Goal: Task Accomplishment & Management: Manage account settings

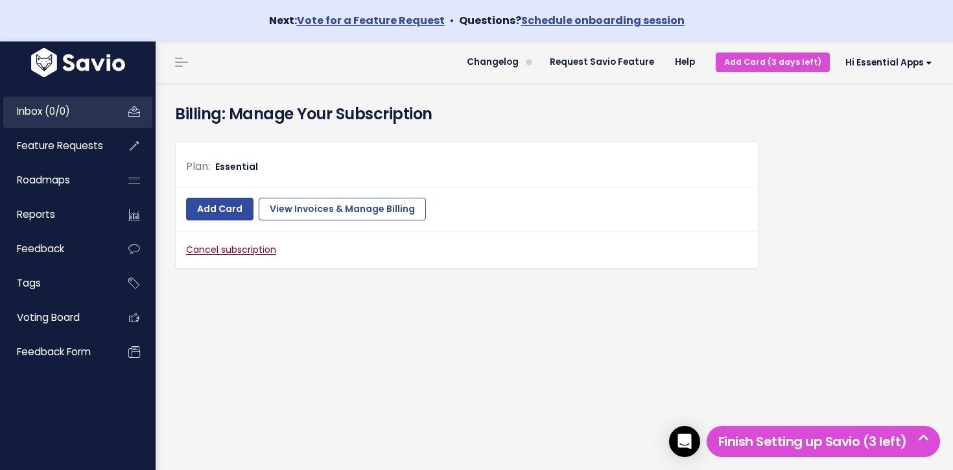
click at [68, 106] on span "Inbox (0/0)" at bounding box center [43, 111] width 53 height 14
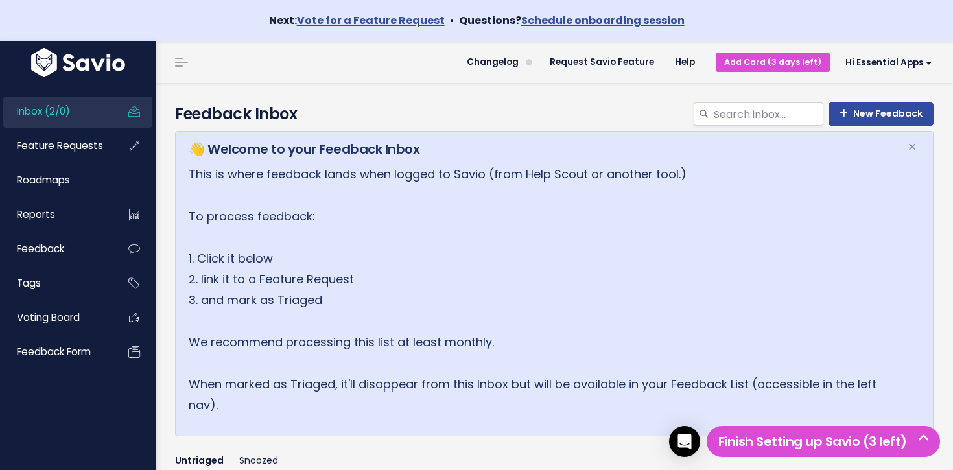
click at [93, 113] on link "Inbox (2/0)" at bounding box center [55, 112] width 104 height 30
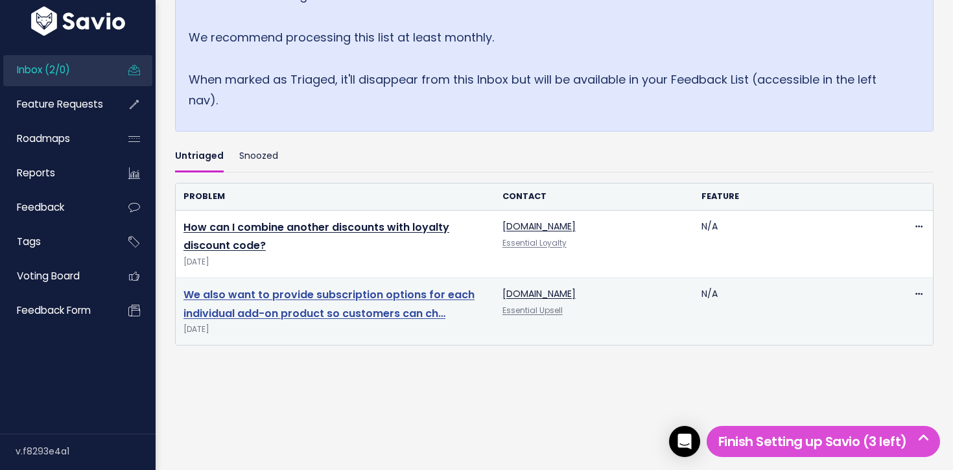
click at [306, 301] on link "We also want to provide subscription options for each individual add-on product…" at bounding box center [328, 304] width 291 height 34
click at [306, 296] on link "We also want to provide subscription options for each individual add-on product…" at bounding box center [328, 304] width 291 height 34
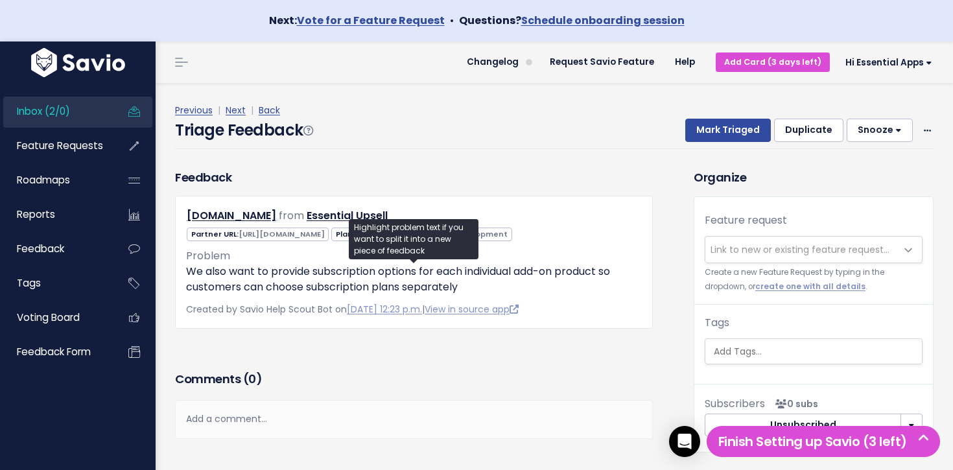
drag, startPoint x: 635, startPoint y: 300, endPoint x: 615, endPoint y: 300, distance: 20.1
click at [615, 300] on div "test-paw-plan.myshopify.com from Essential Upsell" at bounding box center [414, 262] width 478 height 133
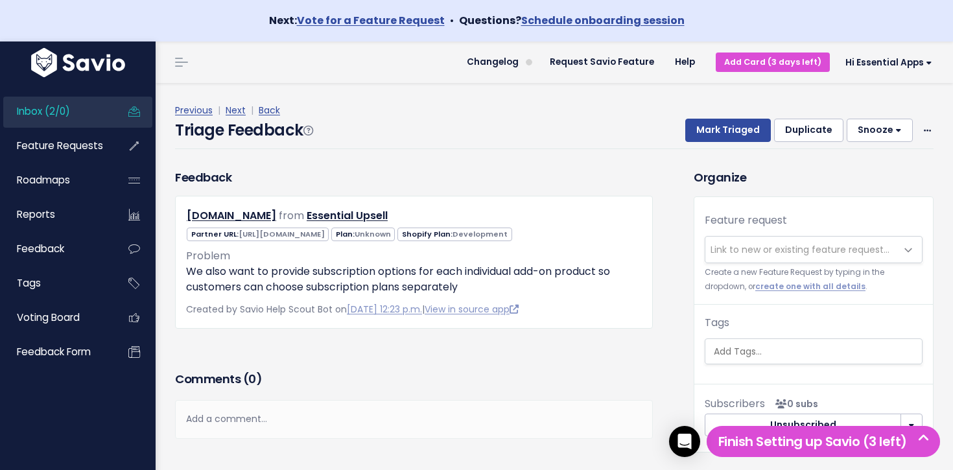
click at [615, 300] on div "test-paw-plan.myshopify.com from Essential Upsell" at bounding box center [414, 262] width 478 height 133
click at [740, 246] on span "Link to new or existing feature request..." at bounding box center [800, 249] width 179 height 13
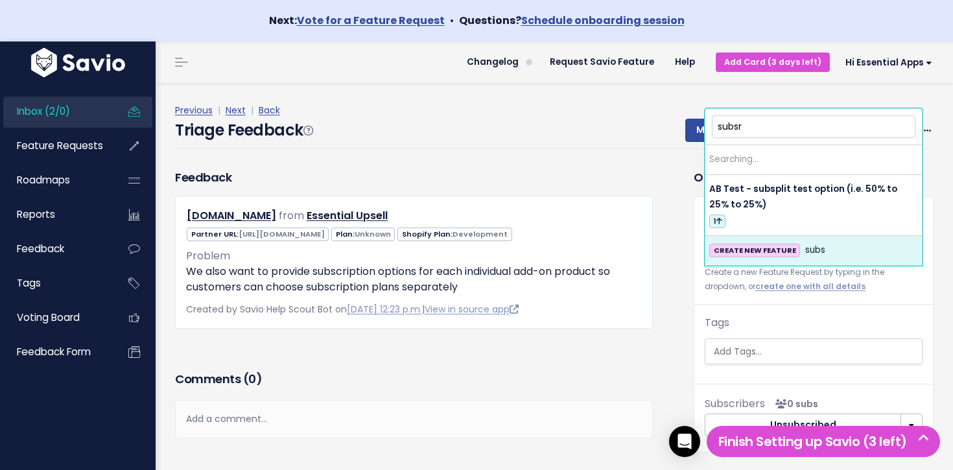
type input "subsri"
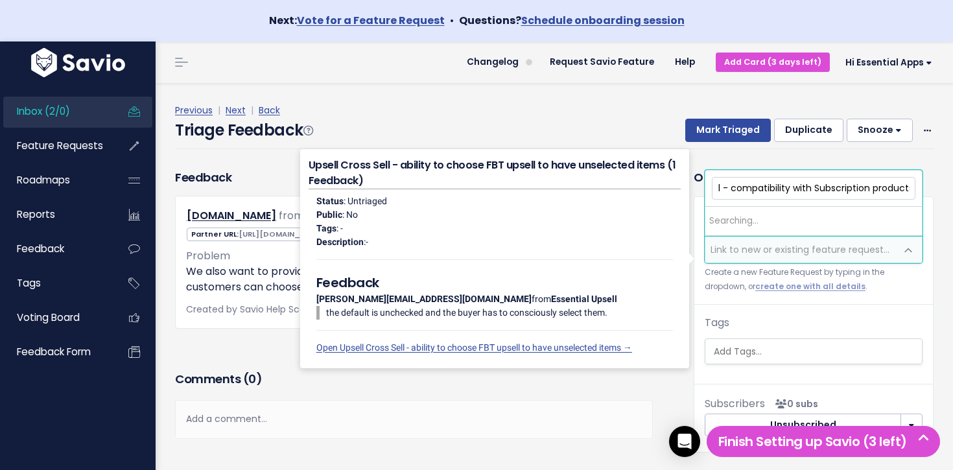
scroll to position [0, 74]
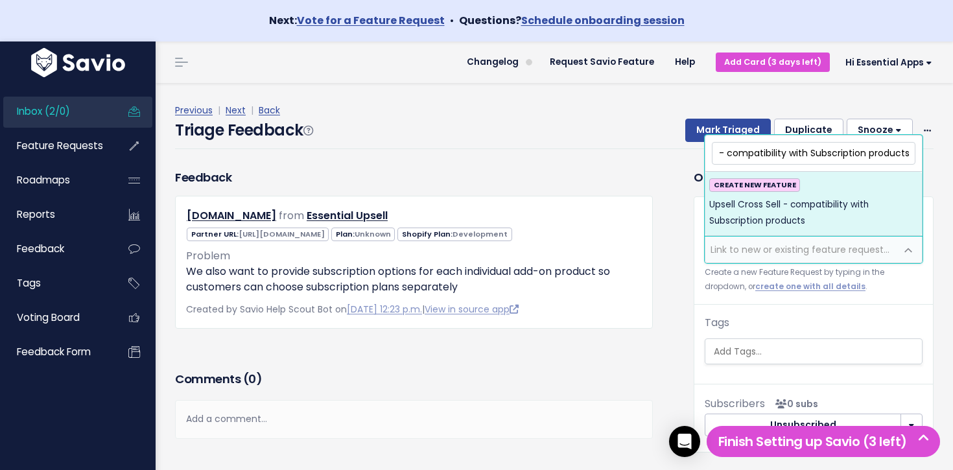
type input "Upsell Cross Sell - compatibility with Subscription products"
click at [730, 188] on strong "CREATE NEW FEATURE" at bounding box center [755, 185] width 82 height 10
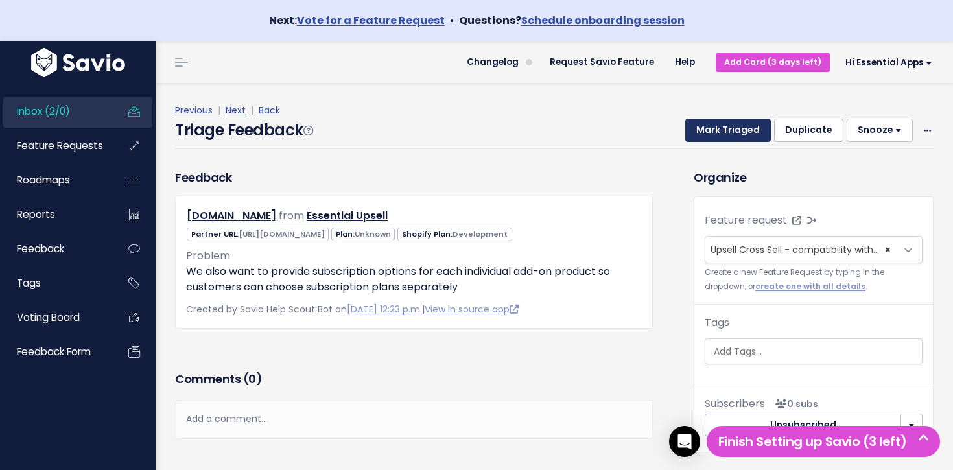
click at [726, 130] on button "Mark Triaged" at bounding box center [728, 130] width 86 height 23
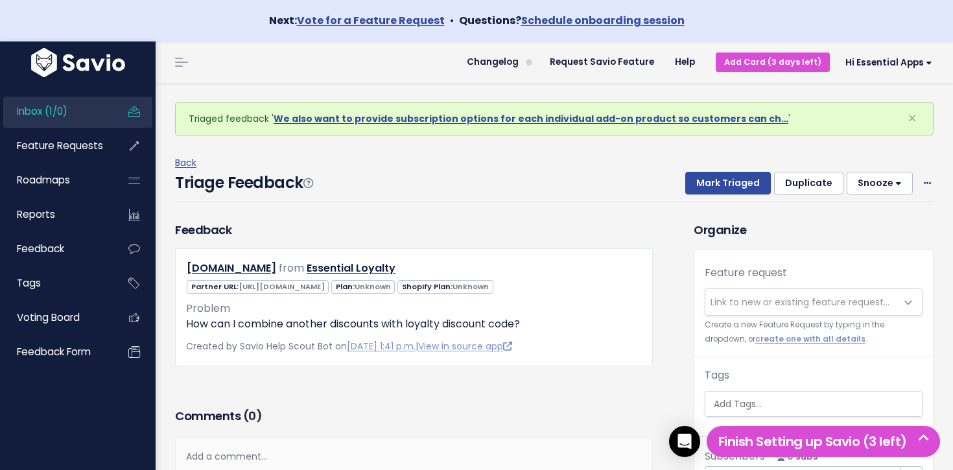
click at [98, 115] on link "Inbox (1/0)" at bounding box center [55, 112] width 104 height 30
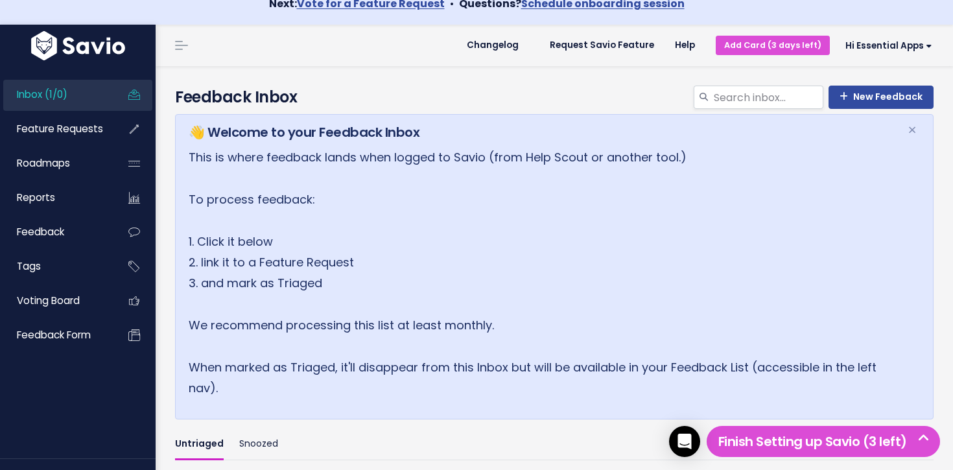
scroll to position [237, 0]
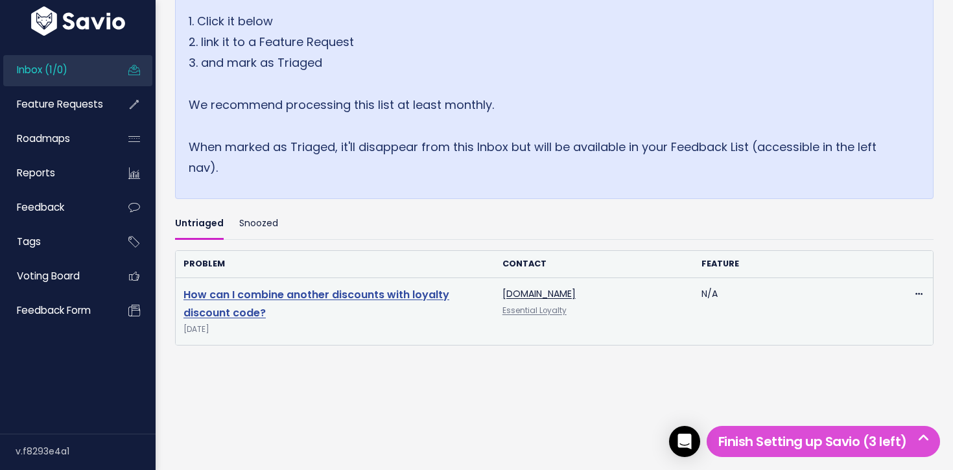
click at [251, 301] on link "How can I combine another discounts with loyalty discount code?" at bounding box center [316, 304] width 266 height 34
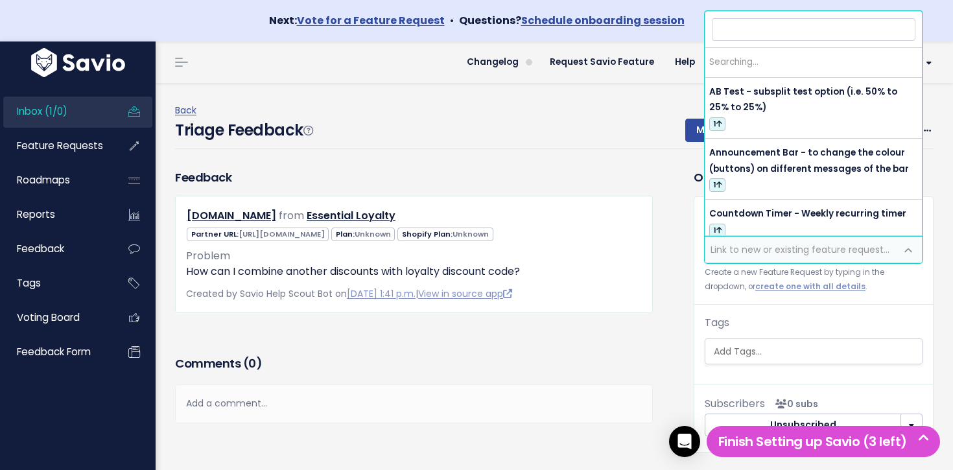
click at [810, 240] on span "Link to new or existing feature request..." at bounding box center [800, 250] width 191 height 26
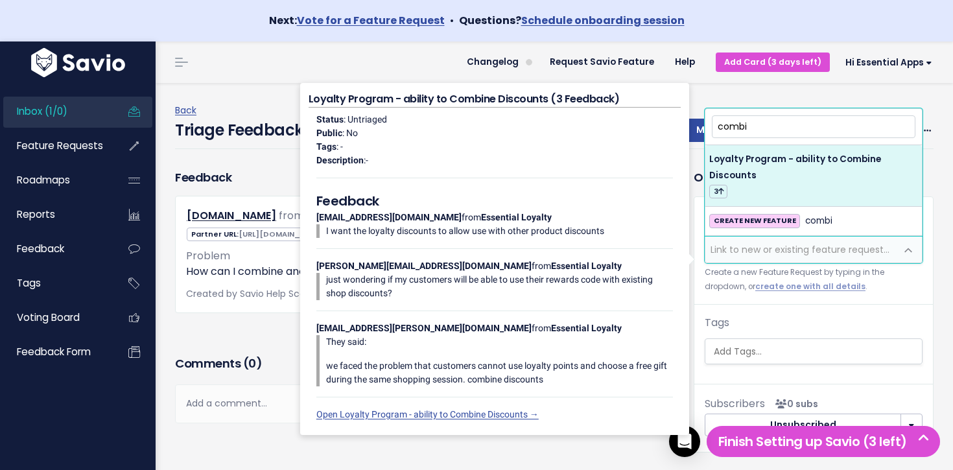
type input "combi"
select select "64477"
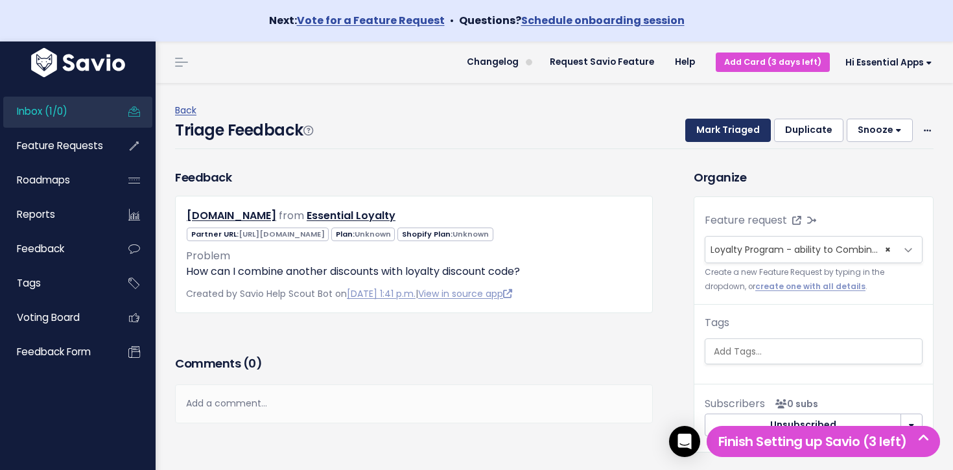
click at [732, 124] on button "Mark Triaged" at bounding box center [728, 130] width 86 height 23
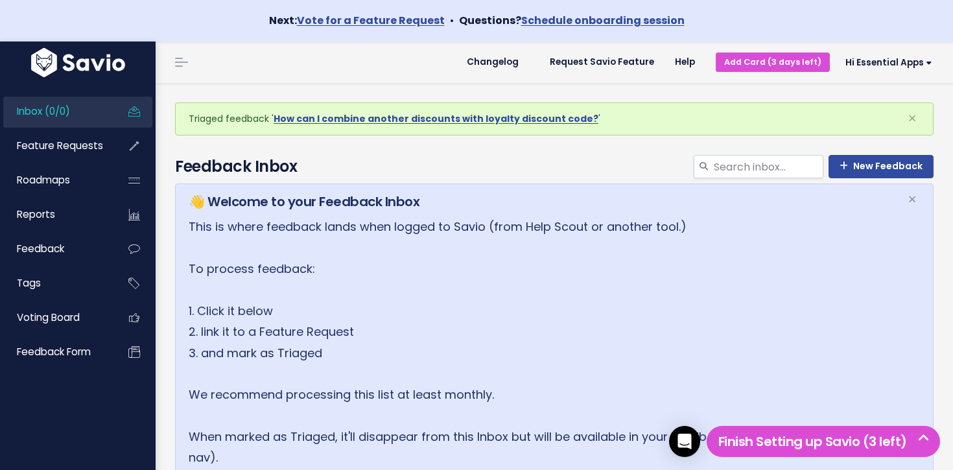
click at [72, 99] on link "Inbox (0/0)" at bounding box center [55, 112] width 104 height 30
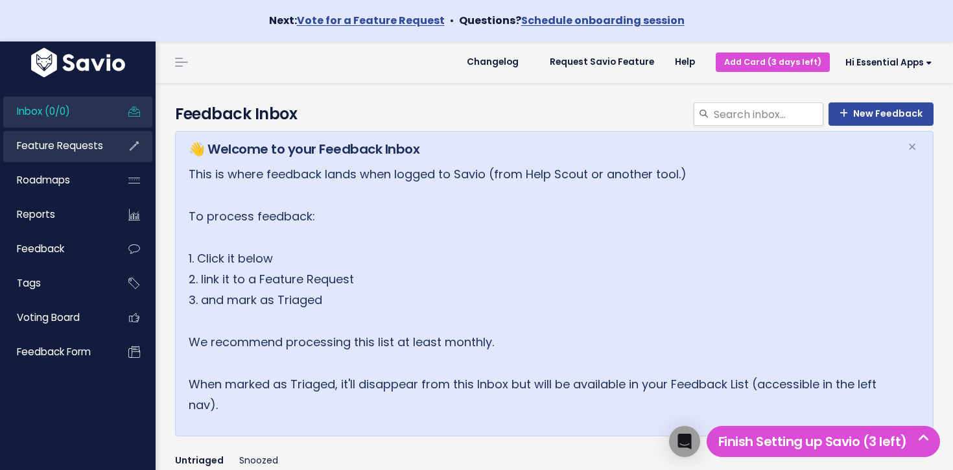
click at [95, 154] on link "Feature Requests" at bounding box center [55, 146] width 104 height 30
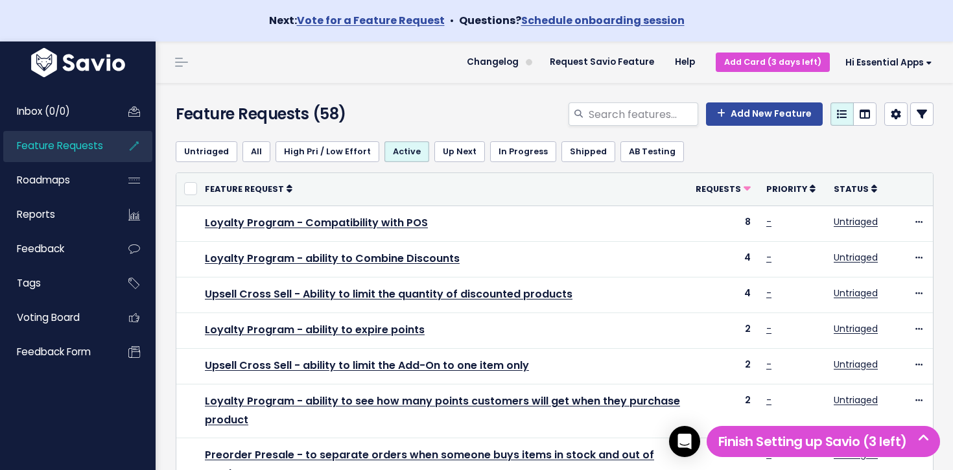
drag, startPoint x: 351, startPoint y: 104, endPoint x: 284, endPoint y: 56, distance: 81.8
click at [284, 56] on header "Changelog Request Savio Feature Help Add Card (3 days left) Hi Essential Apps V…" at bounding box center [554, 61] width 797 height 41
click at [61, 131] on link "Feature Requests" at bounding box center [55, 145] width 104 height 30
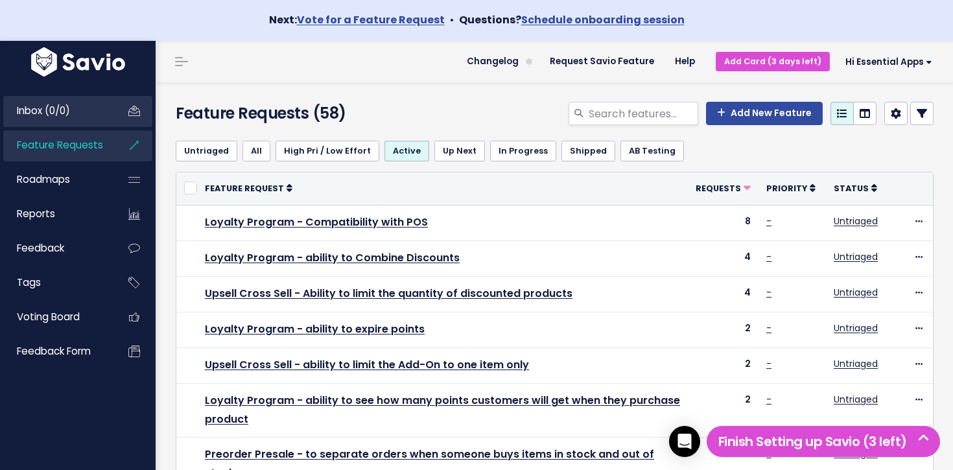
click at [68, 123] on link "Inbox (0/0)" at bounding box center [55, 111] width 104 height 30
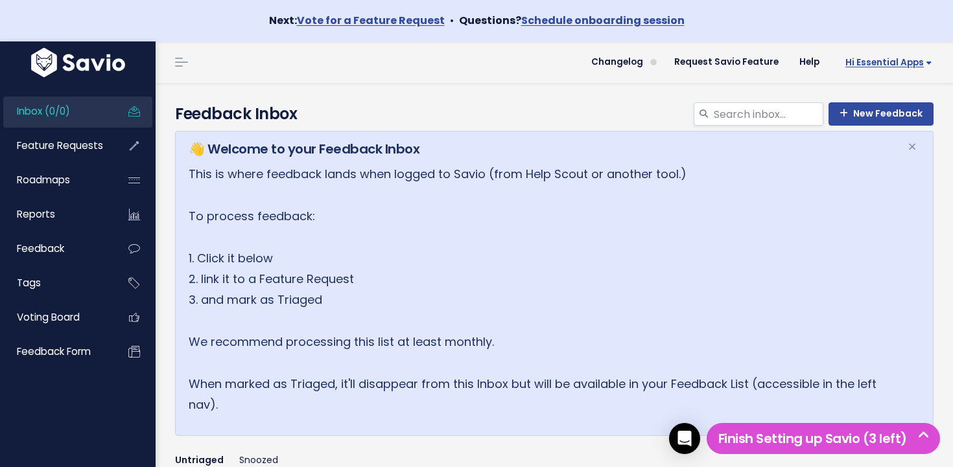
click at [877, 67] on span "Hi Essential Apps" at bounding box center [888, 63] width 87 height 10
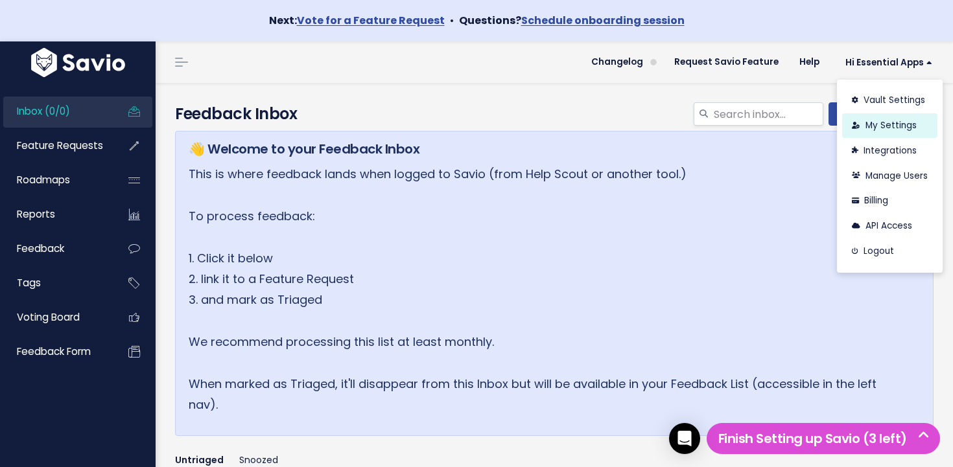
click at [893, 127] on link "My Settings" at bounding box center [889, 125] width 95 height 25
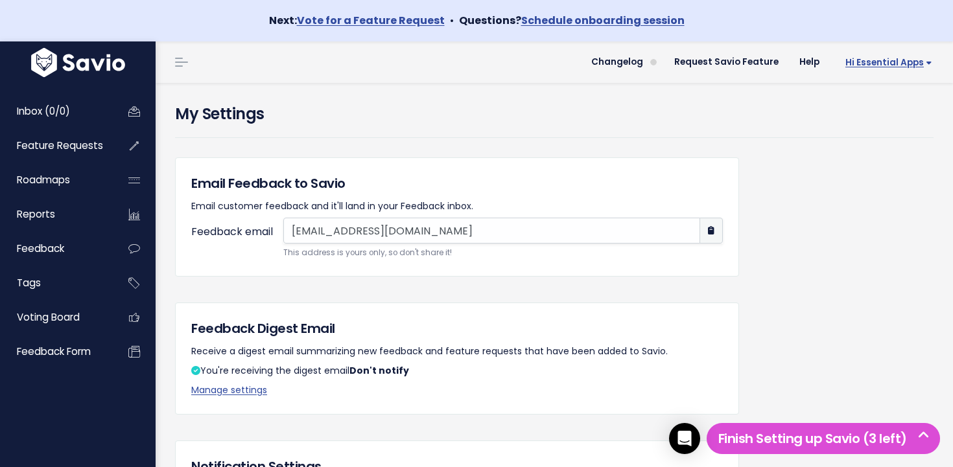
click at [926, 65] on span "Hi Essential Apps" at bounding box center [888, 63] width 87 height 10
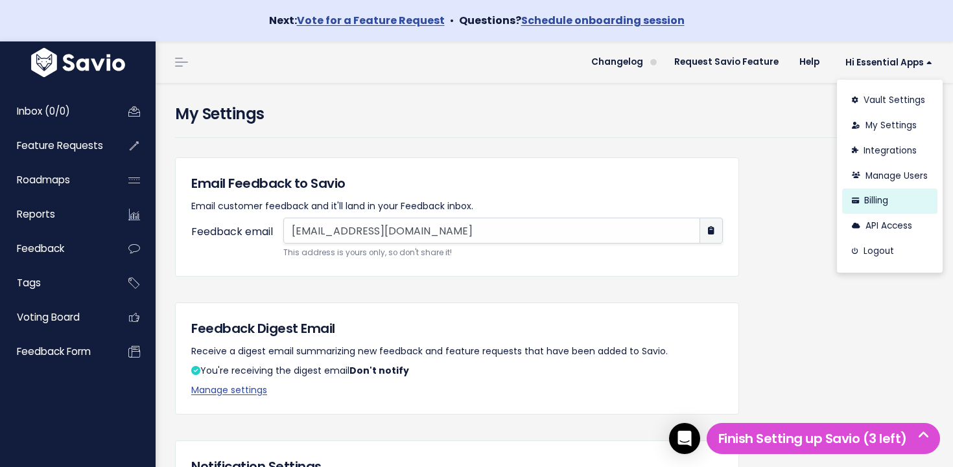
click at [908, 198] on link "Billing" at bounding box center [889, 201] width 95 height 25
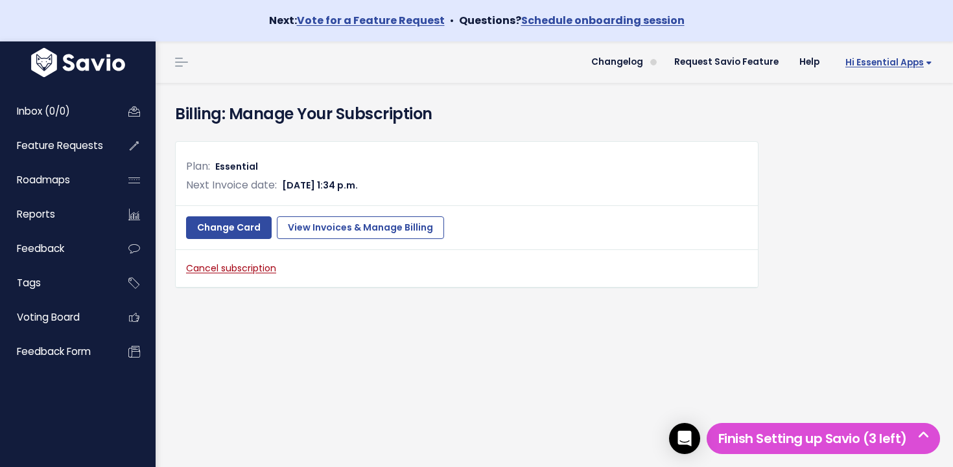
click at [880, 67] on span "Hi Essential Apps" at bounding box center [888, 63] width 87 height 10
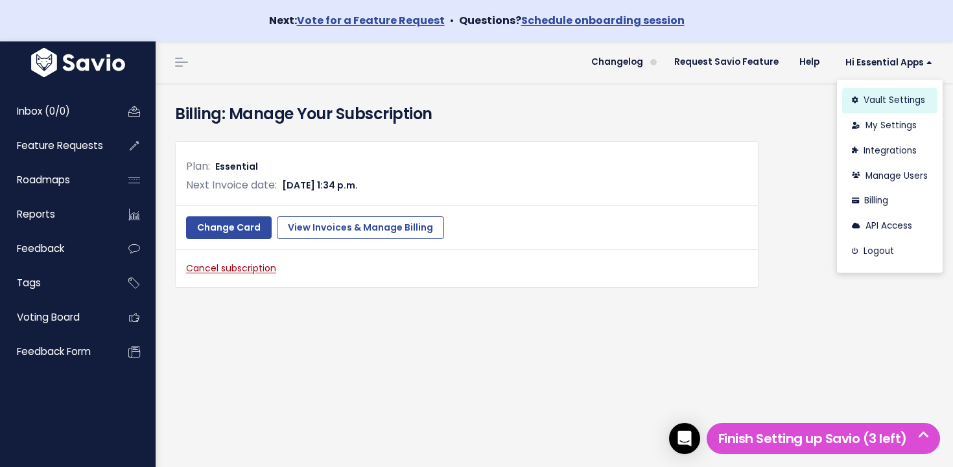
click at [902, 99] on link "Vault Settings" at bounding box center [889, 100] width 95 height 25
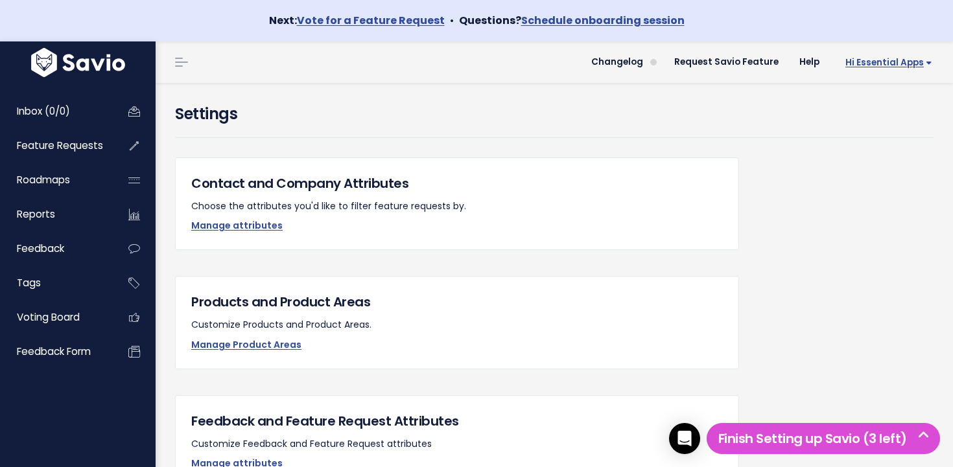
click at [872, 69] on link "Hi Essential Apps" at bounding box center [886, 63] width 113 height 20
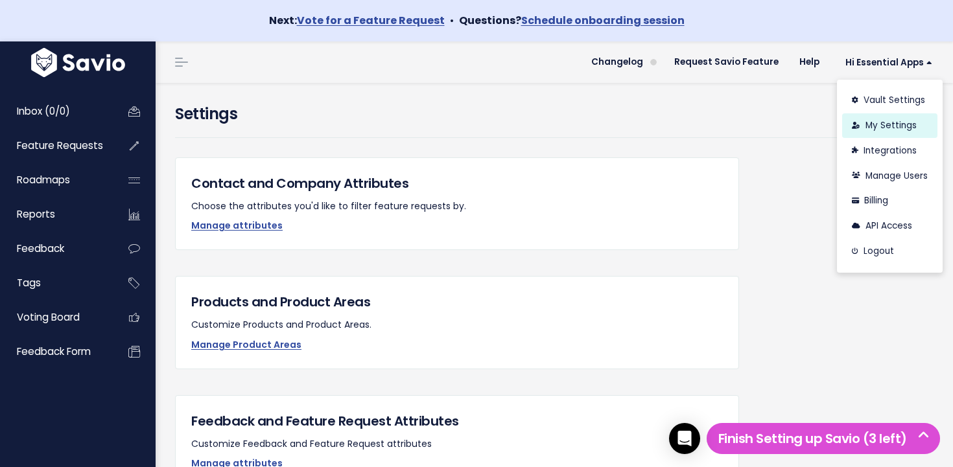
click at [893, 134] on link "My Settings" at bounding box center [889, 125] width 95 height 25
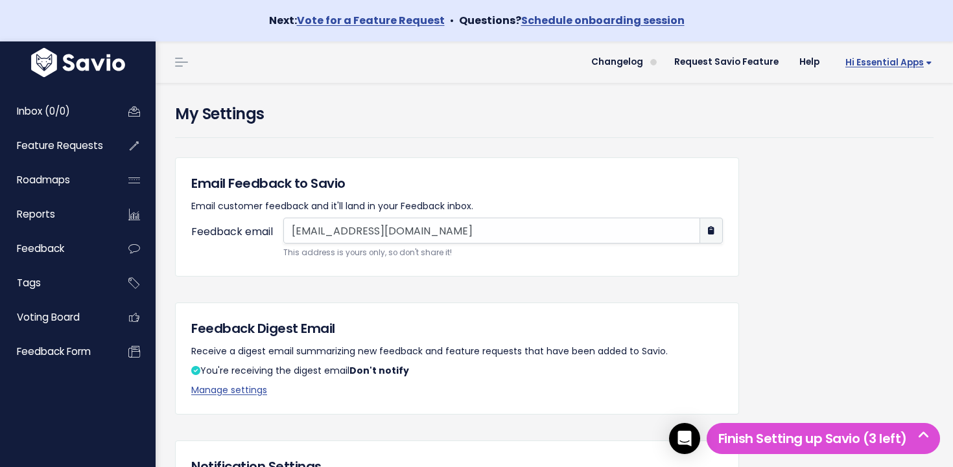
click at [893, 69] on link "Hi Essential Apps" at bounding box center [886, 63] width 113 height 20
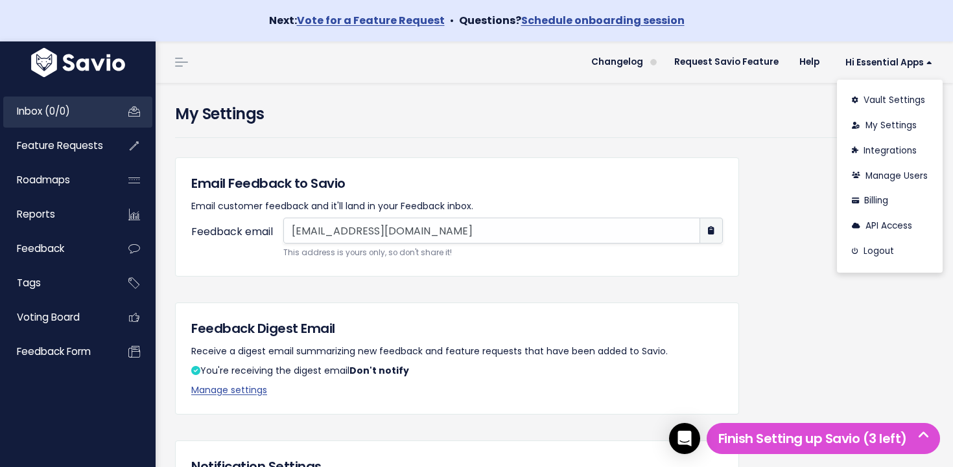
click at [84, 104] on link "Inbox (0/0)" at bounding box center [55, 112] width 104 height 30
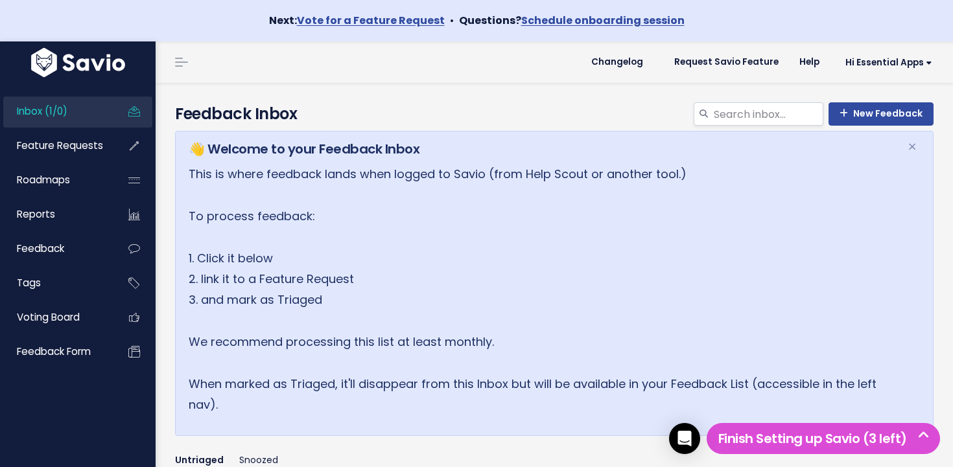
scroll to position [240, 0]
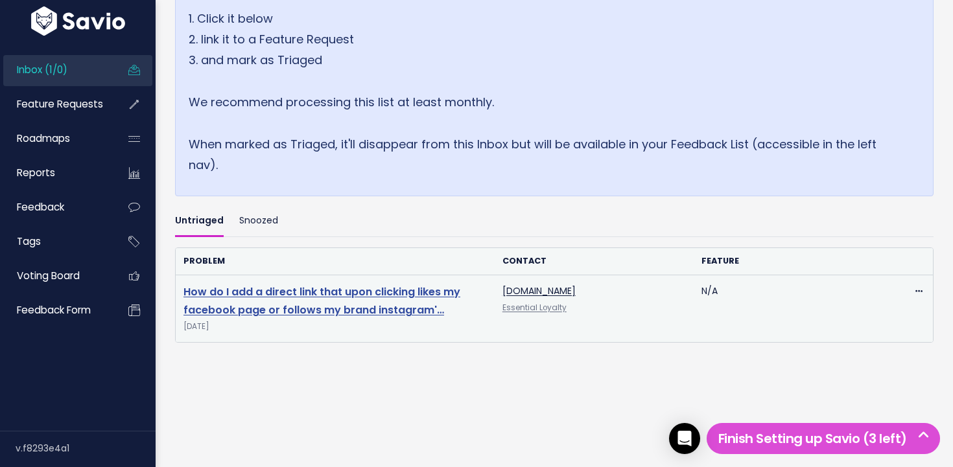
click at [307, 292] on link "How do I add a direct link that upon clicking likes my facebook page or follows…" at bounding box center [321, 302] width 277 height 34
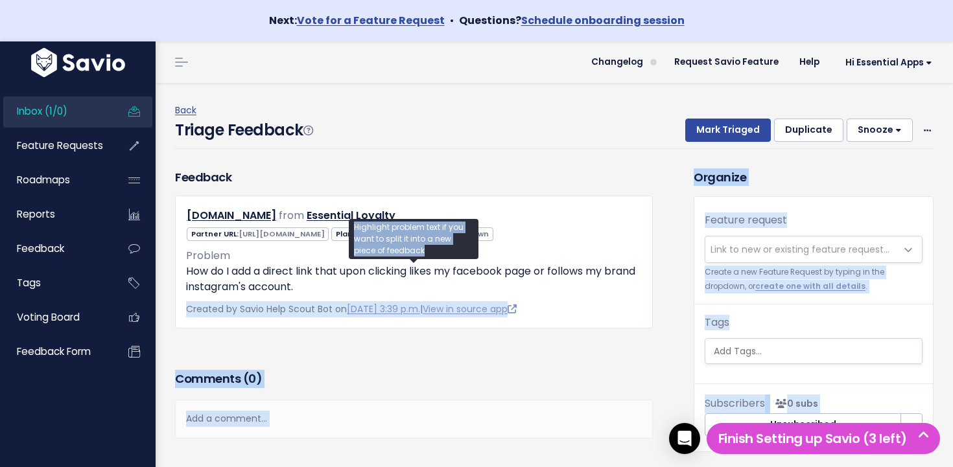
drag, startPoint x: 462, startPoint y: 272, endPoint x: 431, endPoint y: 261, distance: 33.0
click at [431, 261] on body "Next: Vote for a Feature Request • Questions? Schedule onboarding session Inbox…" at bounding box center [476, 262] width 953 height 525
click at [431, 261] on div "Highlight problem text if you want to split it into a new piece of feedback" at bounding box center [414, 239] width 130 height 49
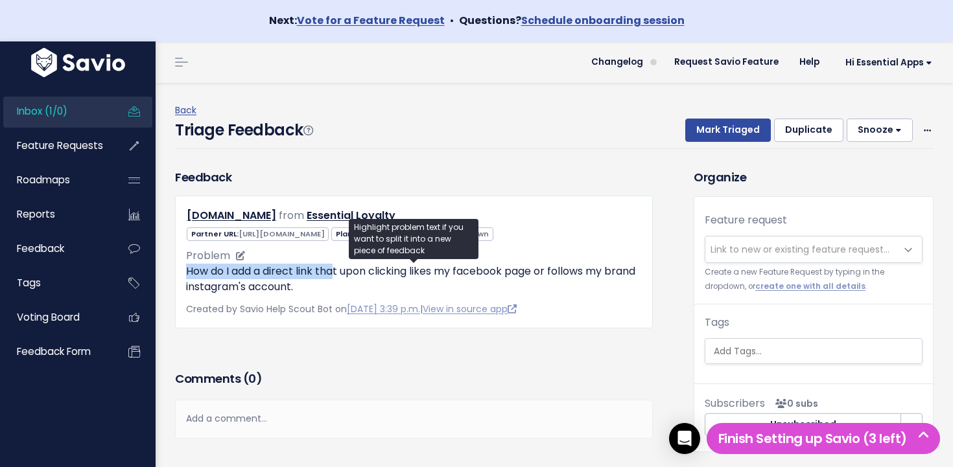
drag, startPoint x: 335, startPoint y: 279, endPoint x: 312, endPoint y: 258, distance: 31.2
click at [312, 258] on div "Problem How do I add a direct link that upon clicking likes my facebook page or…" at bounding box center [414, 271] width 456 height 47
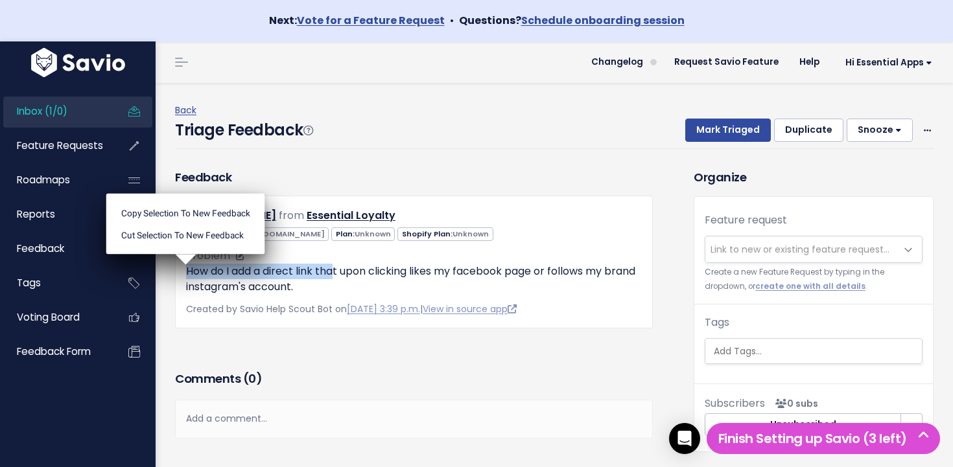
click at [309, 261] on div "Problem How do I add a direct link that upon clicking likes my facebook page or…" at bounding box center [414, 271] width 456 height 47
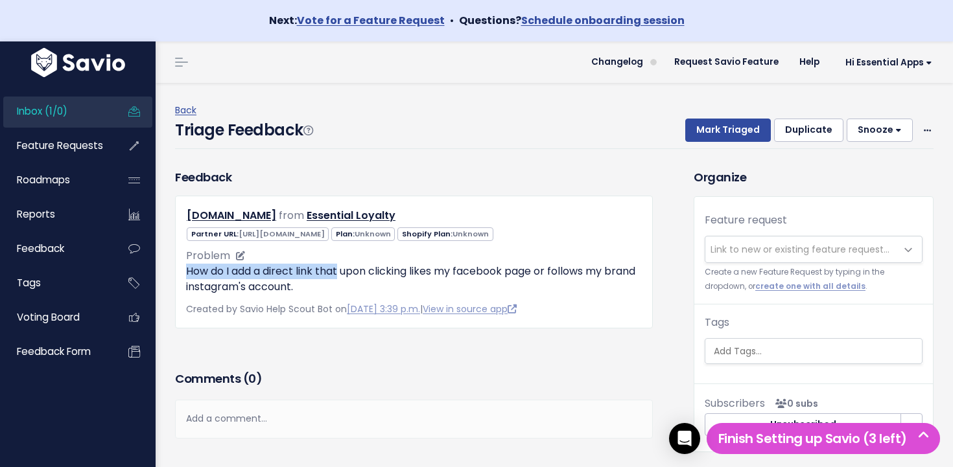
drag, startPoint x: 312, startPoint y: 263, endPoint x: 342, endPoint y: 279, distance: 34.8
click at [341, 279] on div "Problem How do I add a direct link that upon clicking likes my facebook page or…" at bounding box center [414, 271] width 456 height 47
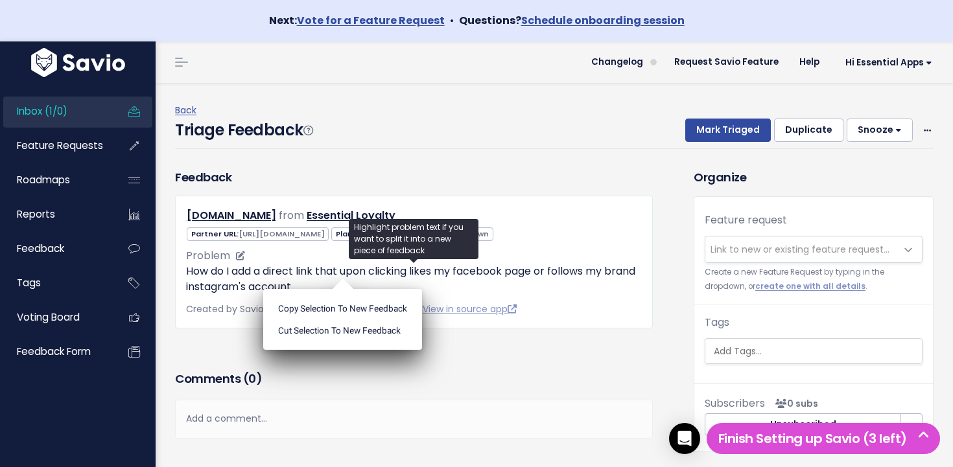
click at [362, 276] on p "How do I add a direct link that upon clicking likes my facebook page or follows…" at bounding box center [414, 279] width 456 height 31
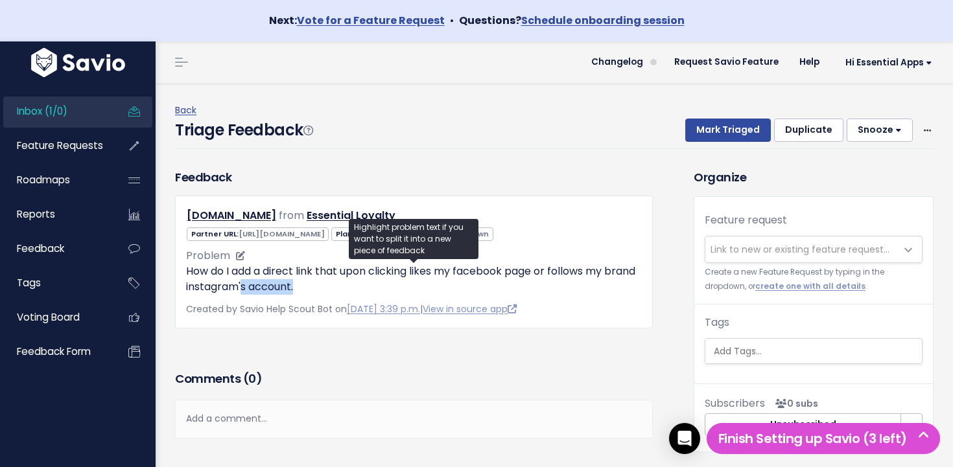
drag, startPoint x: 371, startPoint y: 291, endPoint x: 274, endPoint y: 281, distance: 97.8
click at [274, 281] on p "How do I add a direct link that upon clicking likes my facebook page or follows…" at bounding box center [414, 279] width 456 height 31
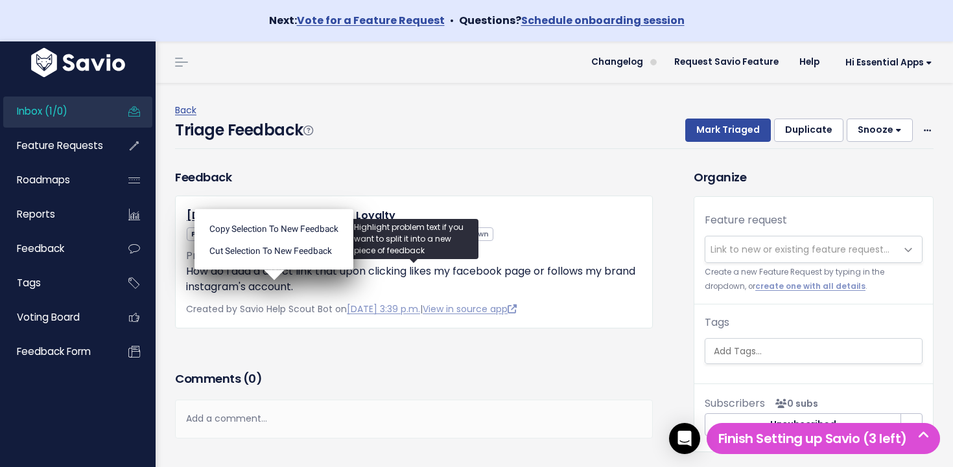
click at [274, 270] on ul "Copy selection to new Feedback Cut selection to new Feedback" at bounding box center [273, 239] width 159 height 61
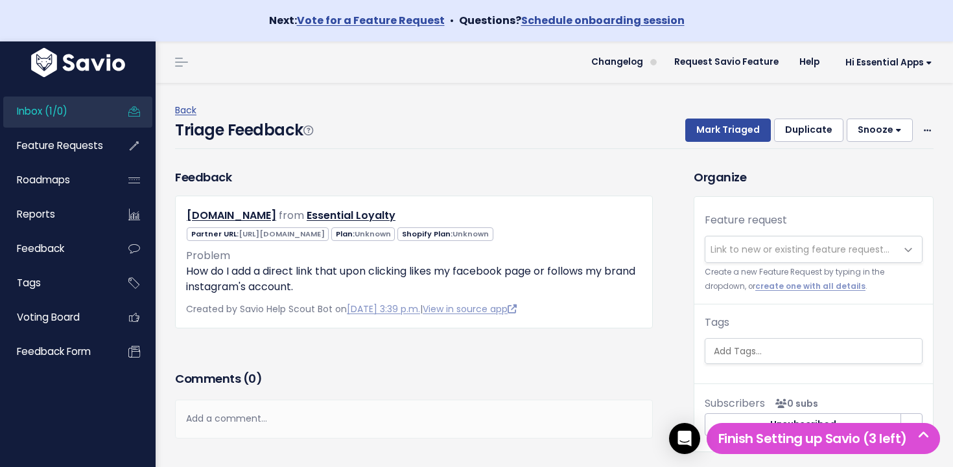
click at [745, 239] on span "Link to new or existing feature request..." at bounding box center [800, 250] width 191 height 26
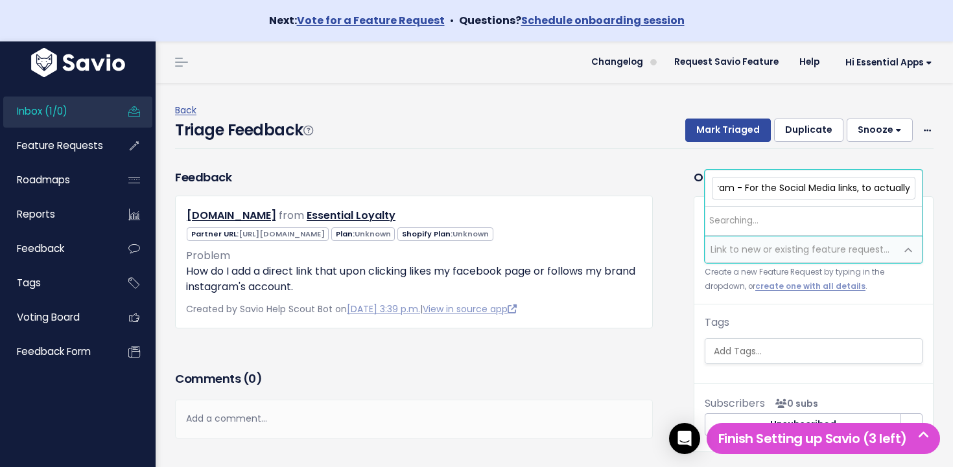
scroll to position [0, 59]
type input "Loyalty Program - For the Social Media links, to actually like FB or follow on …"
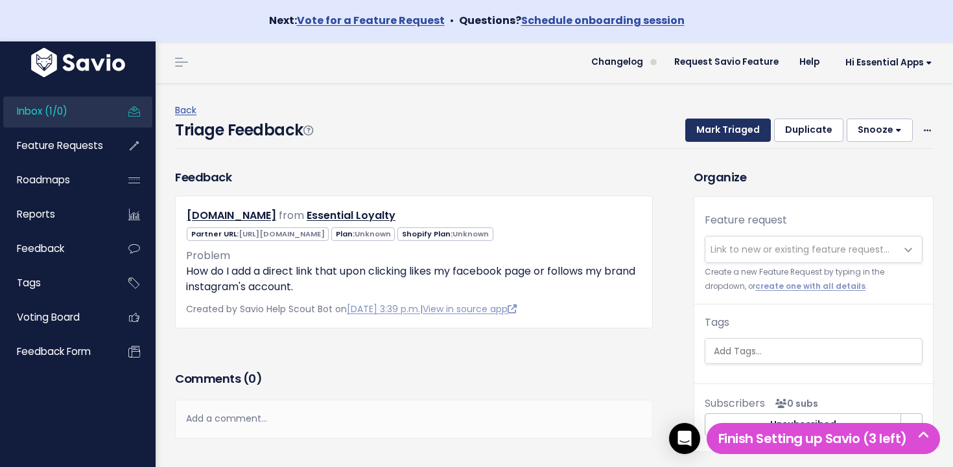
click at [725, 127] on button "Mark Triaged" at bounding box center [728, 130] width 86 height 23
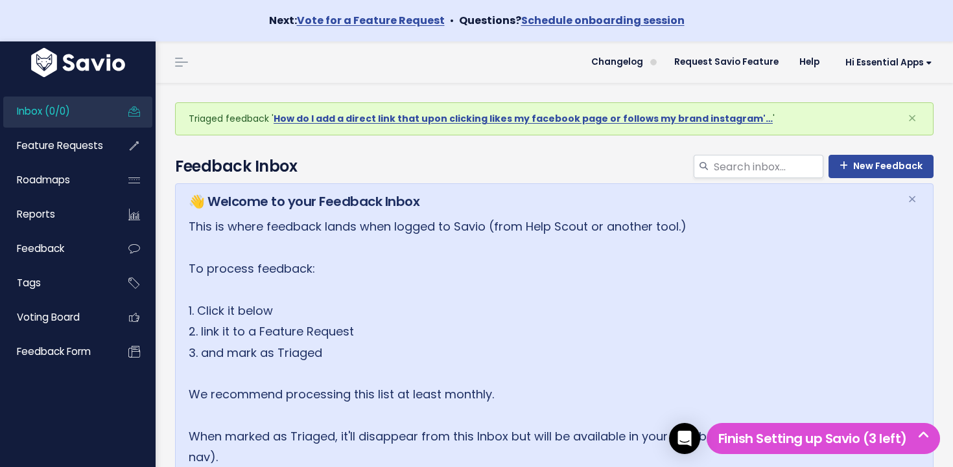
click at [98, 114] on link "Inbox (0/0)" at bounding box center [55, 112] width 104 height 30
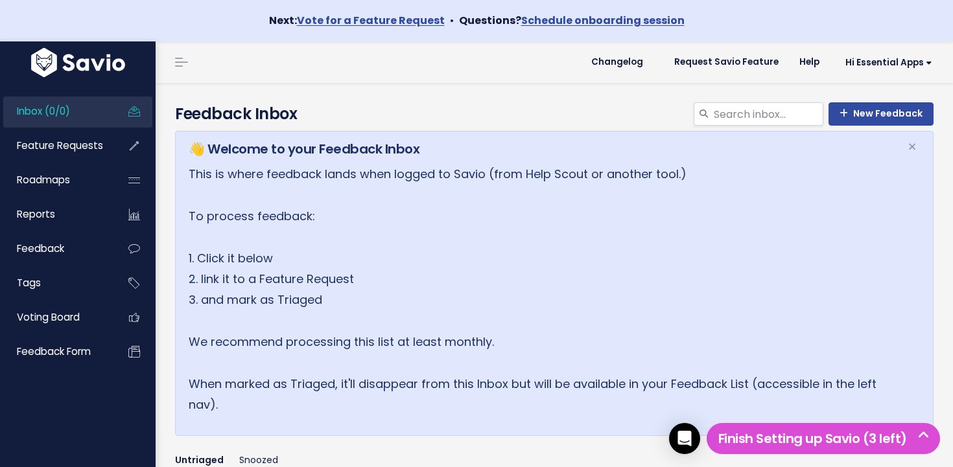
click at [89, 138] on link "Feature Requests" at bounding box center [55, 146] width 104 height 30
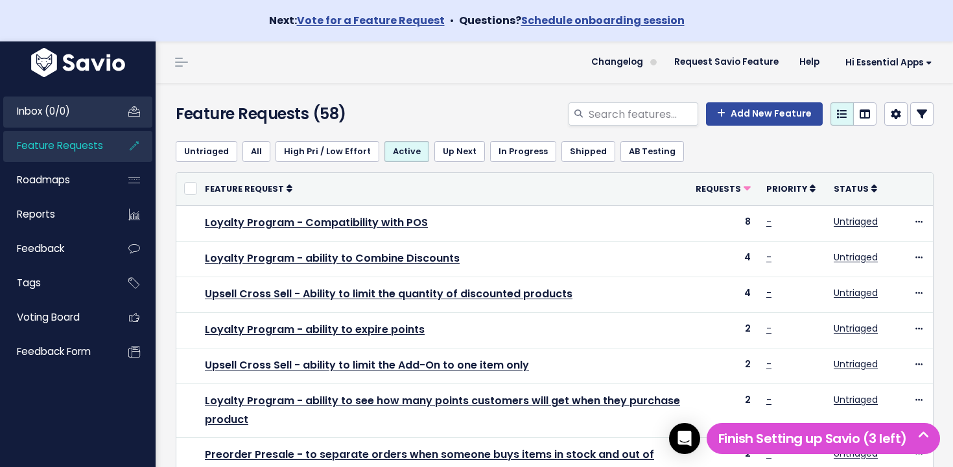
click at [97, 109] on link "Inbox (0/0)" at bounding box center [55, 112] width 104 height 30
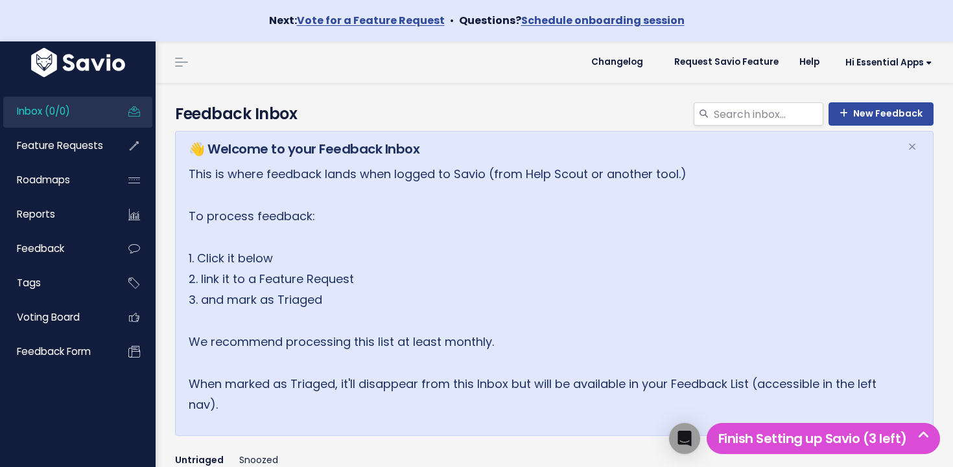
click at [94, 140] on span "Feature Requests" at bounding box center [60, 146] width 86 height 14
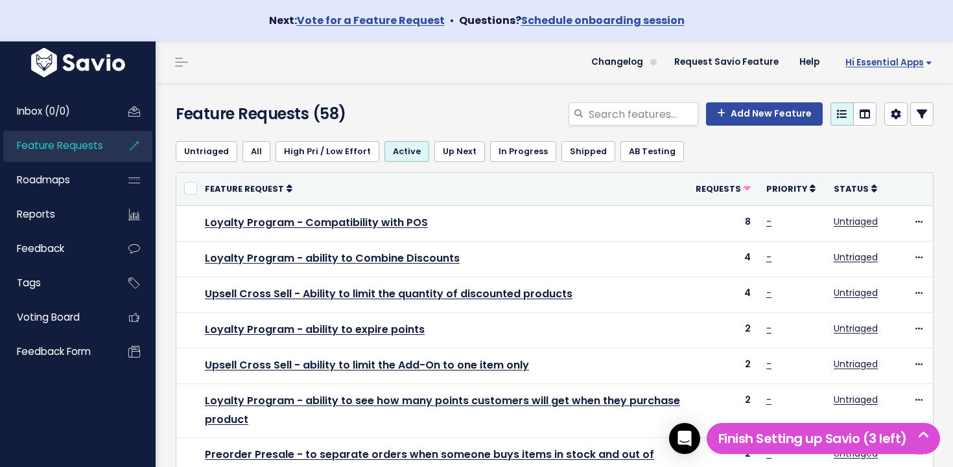
click at [910, 58] on span "Hi Essential Apps" at bounding box center [888, 63] width 87 height 10
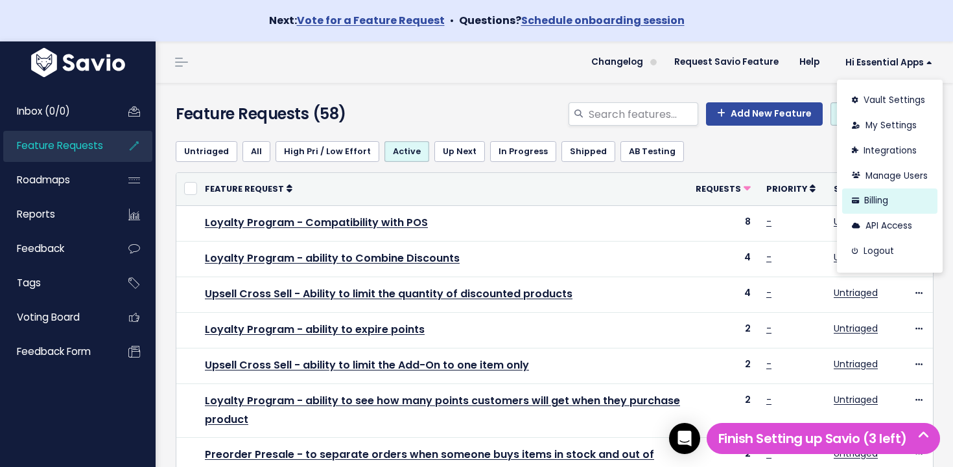
click at [886, 196] on link "Billing" at bounding box center [889, 201] width 95 height 25
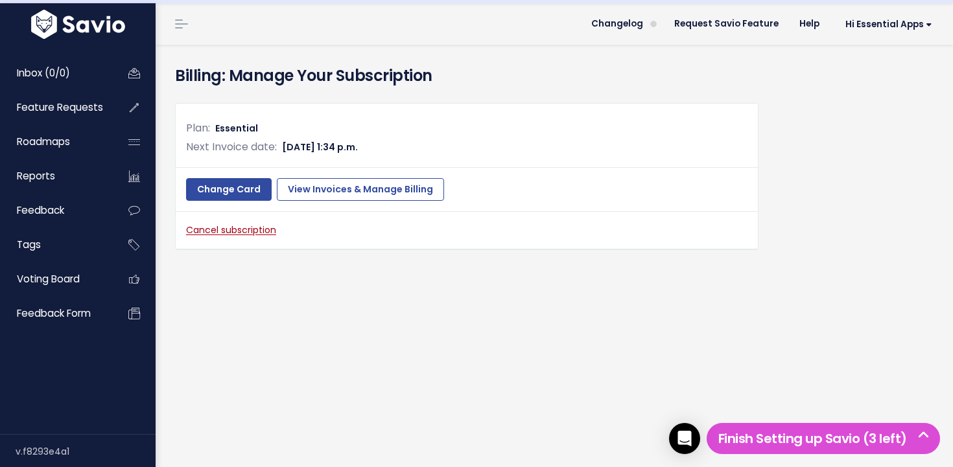
scroll to position [41, 0]
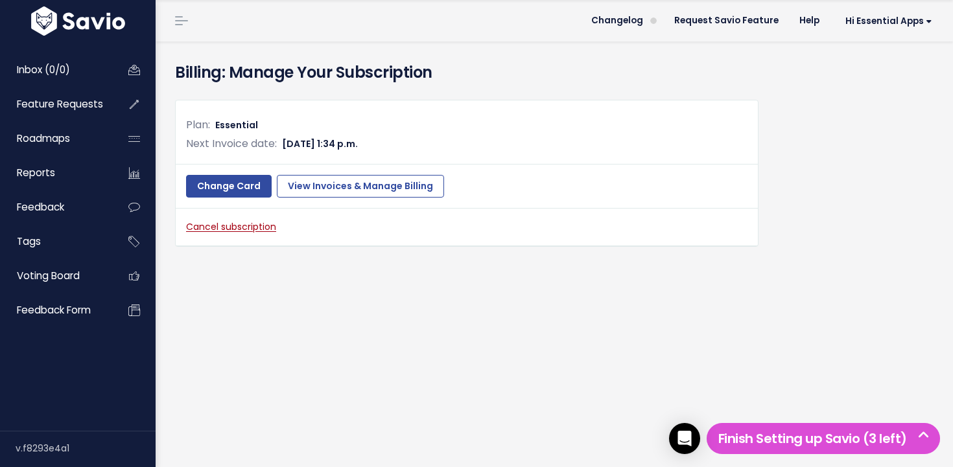
drag, startPoint x: 407, startPoint y: 150, endPoint x: 386, endPoint y: 114, distance: 41.5
click at [386, 115] on div "Plan: Essential Next Invoice date: [DATE] 1:34 p.m. Change Card View Invoices &…" at bounding box center [466, 173] width 583 height 147
click at [386, 114] on div "Plan: Essential Next Invoice date: [DATE] 1:34 p.m. Change Card View Invoices &…" at bounding box center [466, 173] width 583 height 147
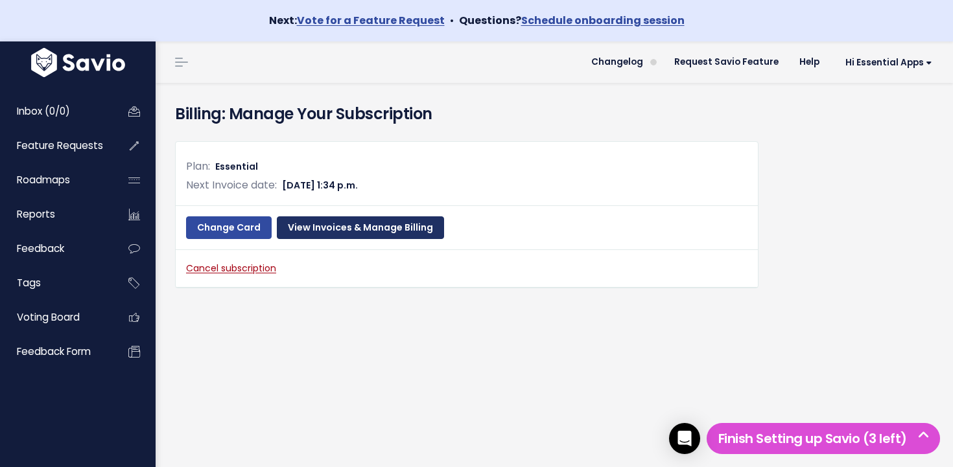
click at [404, 224] on link "View Invoices & Manage Billing" at bounding box center [360, 228] width 167 height 23
